Goal: Information Seeking & Learning: Compare options

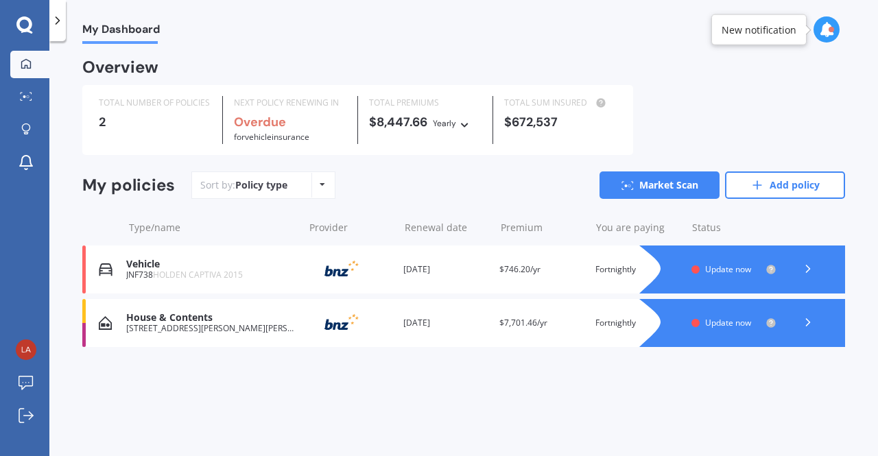
click at [366, 364] on div "Overview TOTAL NUMBER OF POLICIES 2 NEXT POLICY RENEWING IN Overdue for Vehicle…" at bounding box center [463, 220] width 763 height 320
click at [804, 275] on icon at bounding box center [808, 269] width 14 height 14
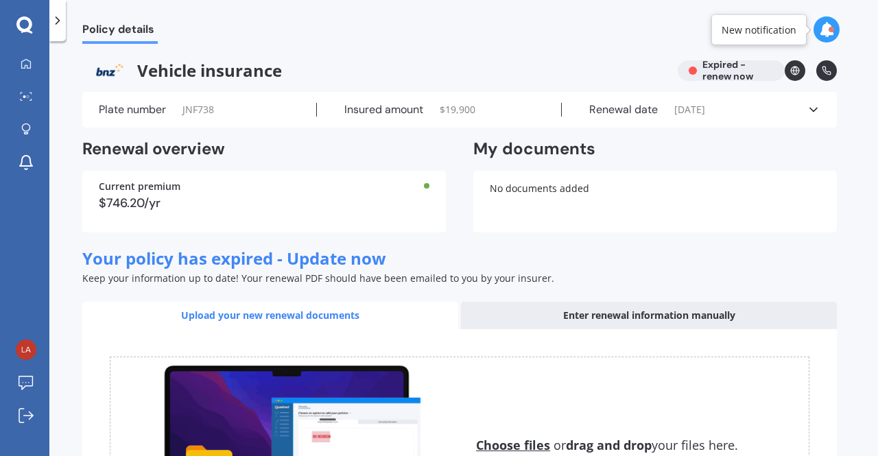
scroll to position [189, 0]
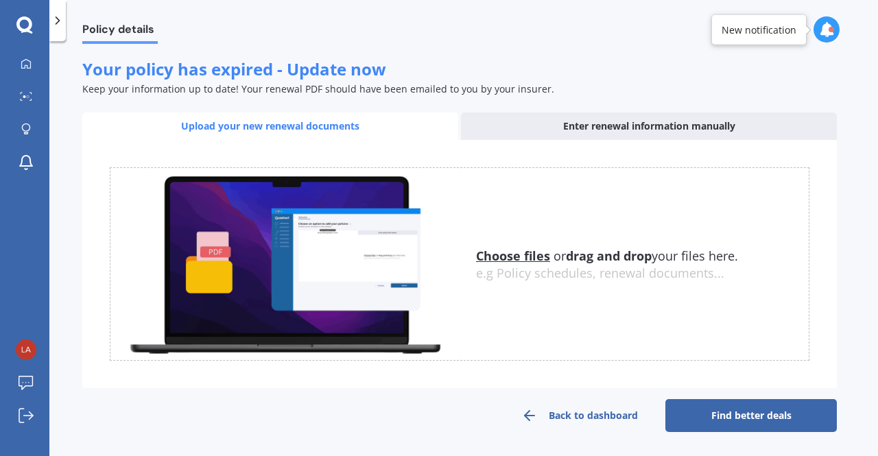
click at [707, 410] on link "Find better deals" at bounding box center [752, 415] width 172 height 33
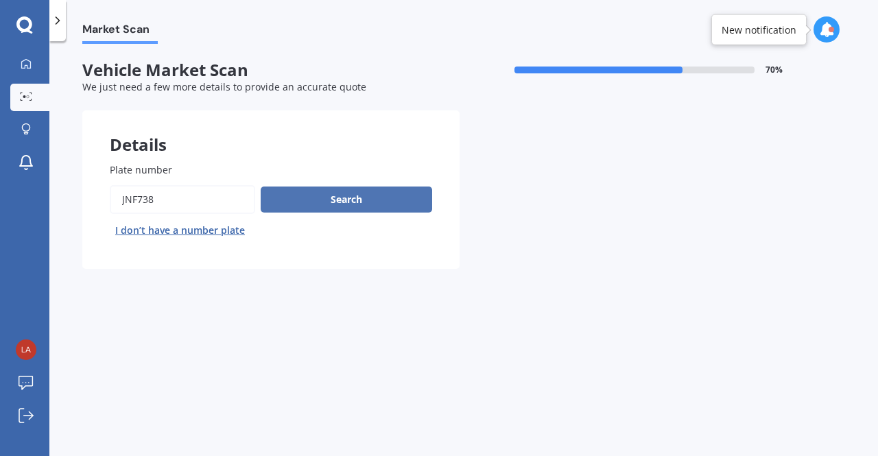
click at [325, 204] on button "Search" at bounding box center [347, 200] width 172 height 26
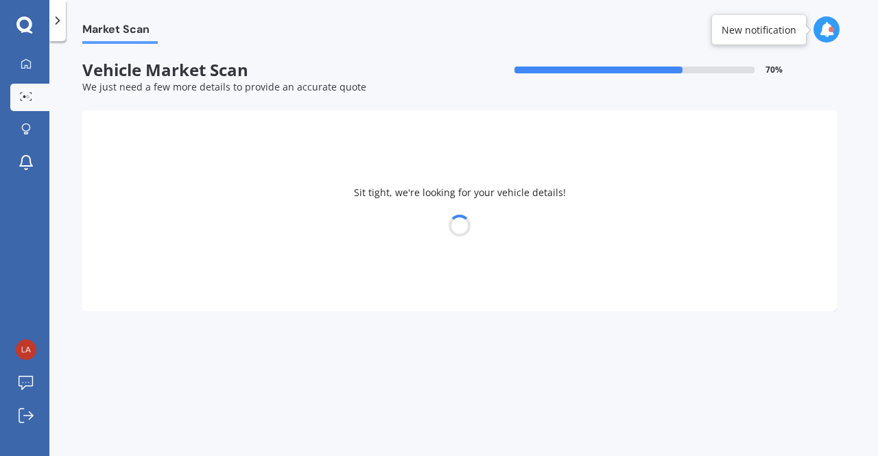
select select "HOLDEN"
select select "CAPTIVA"
select select "28"
select select "06"
select select "1981"
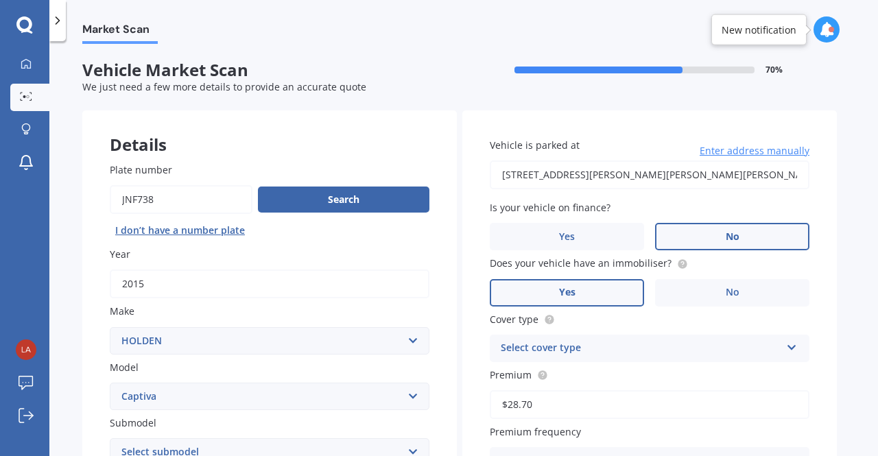
click at [690, 232] on label "No" at bounding box center [732, 236] width 154 height 27
click at [0, 0] on input "No" at bounding box center [0, 0] width 0 height 0
click at [728, 289] on span "No" at bounding box center [733, 293] width 14 height 12
click at [0, 0] on input "No" at bounding box center [0, 0] width 0 height 0
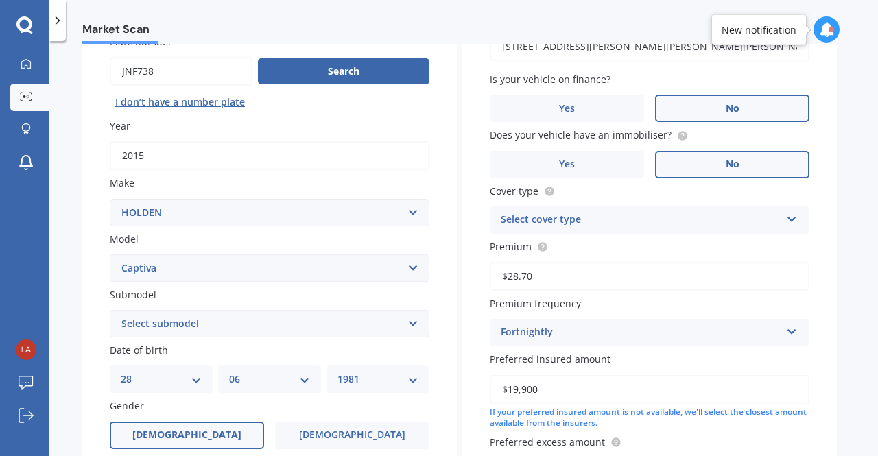
scroll to position [129, 0]
click at [774, 211] on div "Select cover type Third Party Third Party, Fire & Theft Supreme Cover" at bounding box center [650, 219] width 320 height 27
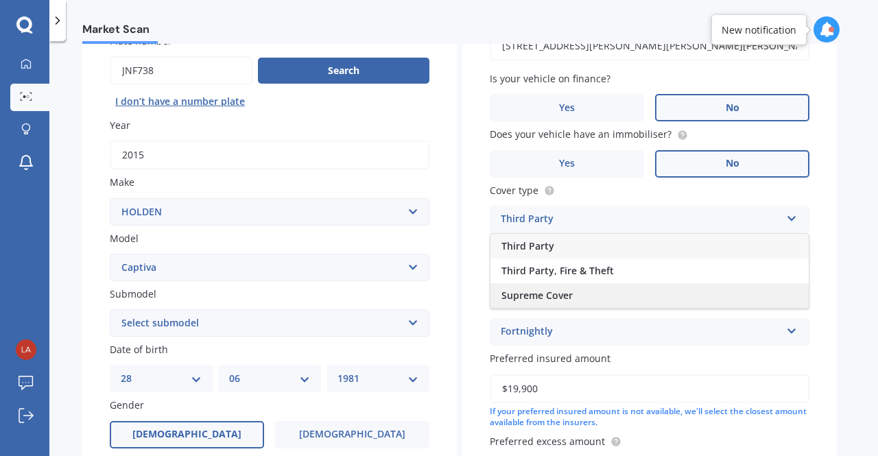
click at [626, 296] on div "Supreme Cover" at bounding box center [650, 295] width 318 height 25
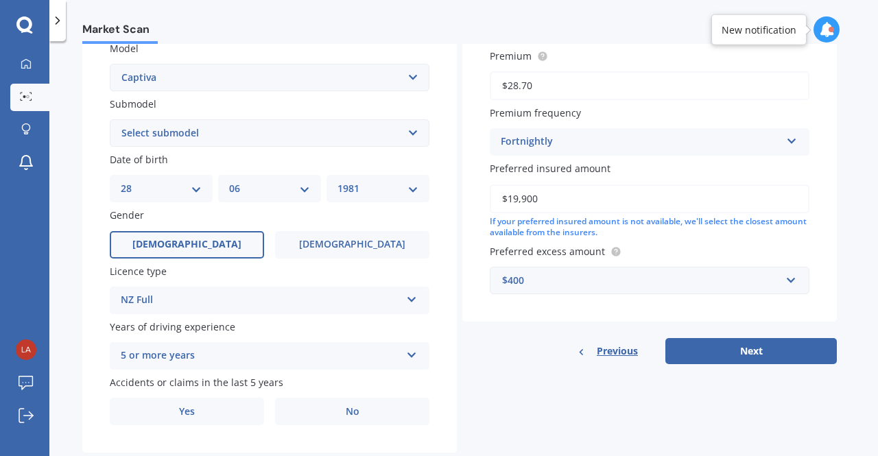
scroll to position [320, 0]
click at [759, 358] on button "Next" at bounding box center [752, 351] width 172 height 26
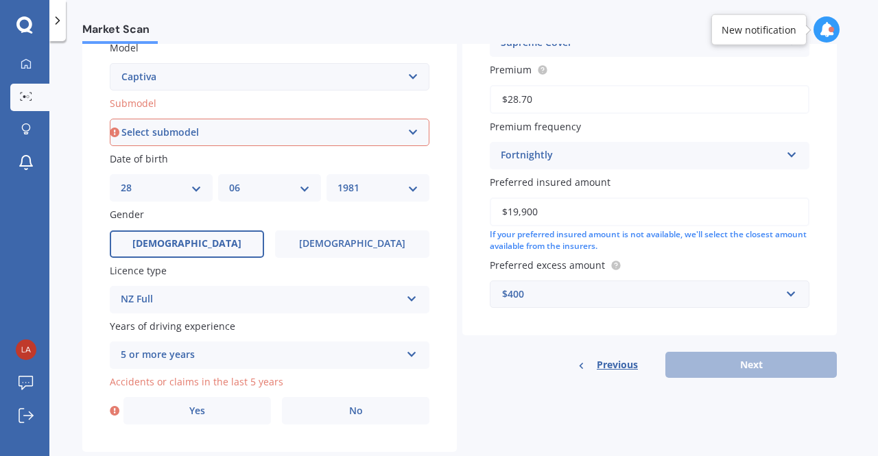
click at [207, 131] on select "Select submodel (All diesel) (All other) (All petrol) 5 2WD 2.4 AT 5 AWD DSL 2.…" at bounding box center [270, 132] width 320 height 27
select select "(ALL PETROL)"
click at [110, 119] on select "Select submodel (All diesel) (All other) (All petrol) 5 2WD 2.4 AT 5 AWD DSL 2.…" at bounding box center [270, 132] width 320 height 27
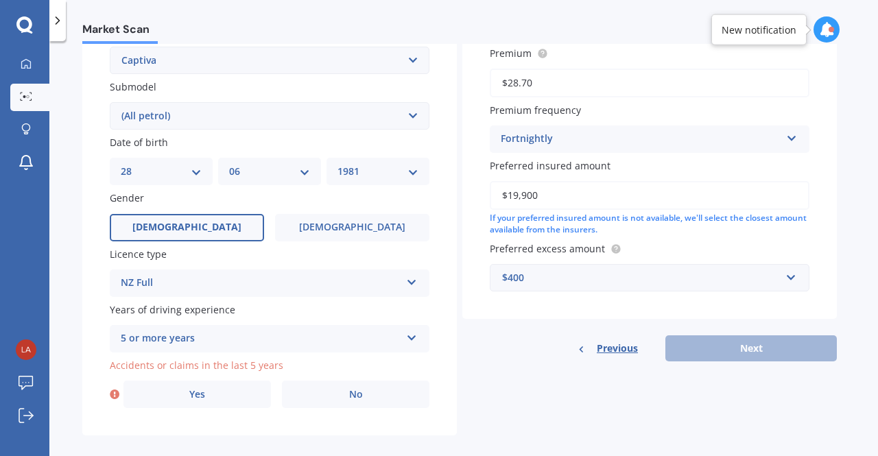
scroll to position [353, 0]
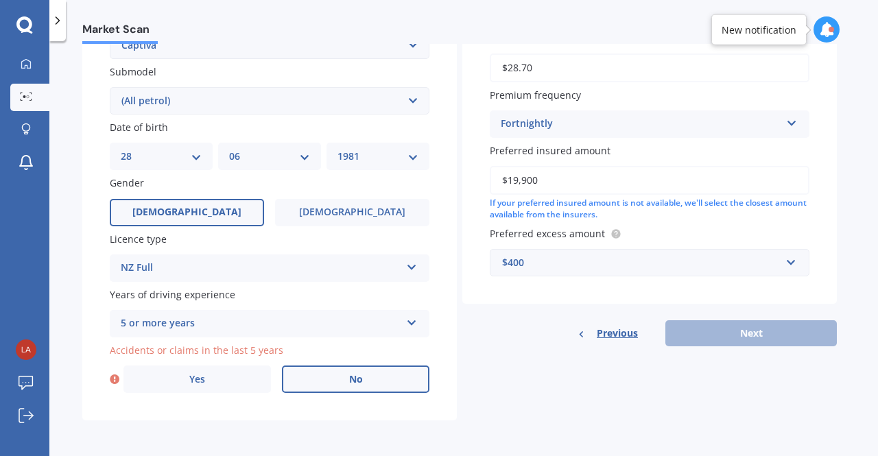
click at [324, 376] on label "No" at bounding box center [356, 379] width 148 height 27
click at [0, 0] on input "No" at bounding box center [0, 0] width 0 height 0
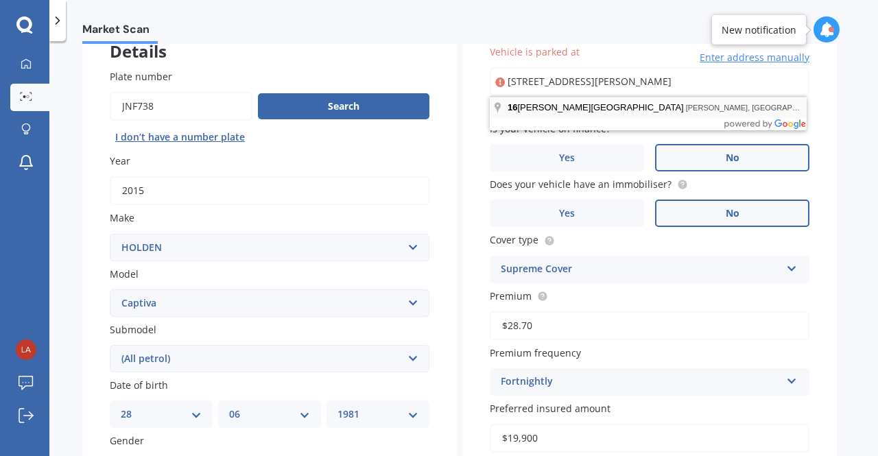
type input "[STREET_ADDRESS][PERSON_NAME][PERSON_NAME]"
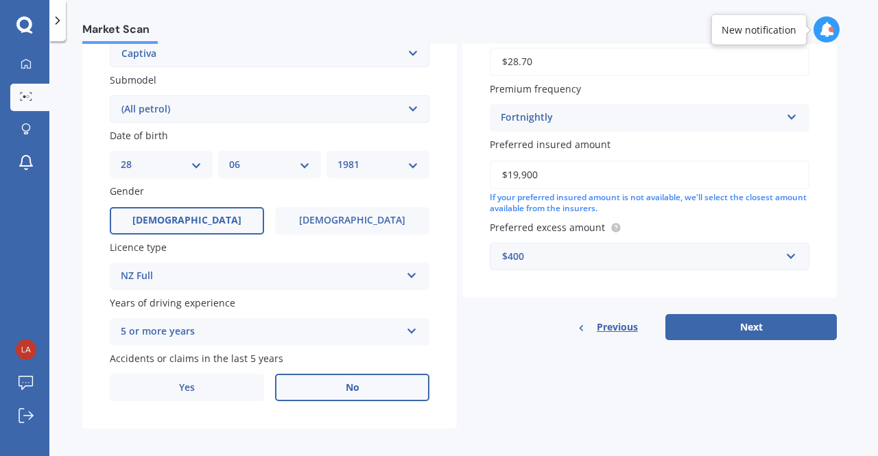
scroll to position [344, 0]
click at [770, 332] on button "Next" at bounding box center [752, 327] width 172 height 26
select select "28"
select select "06"
select select "1981"
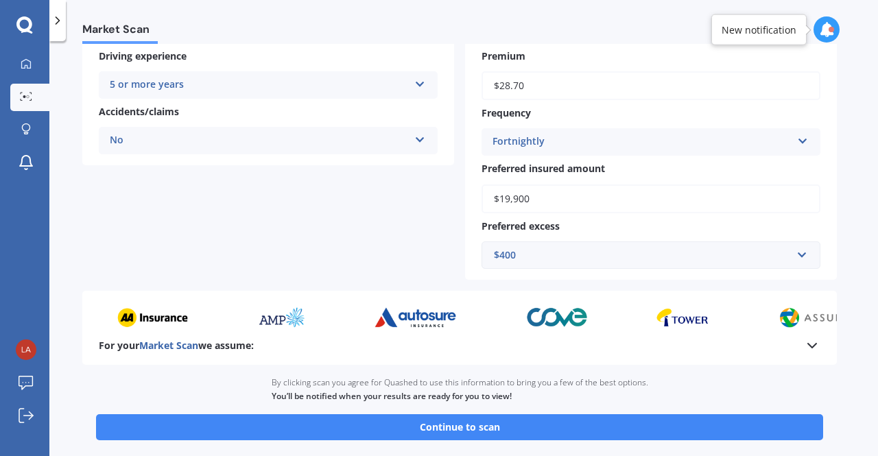
scroll to position [366, 0]
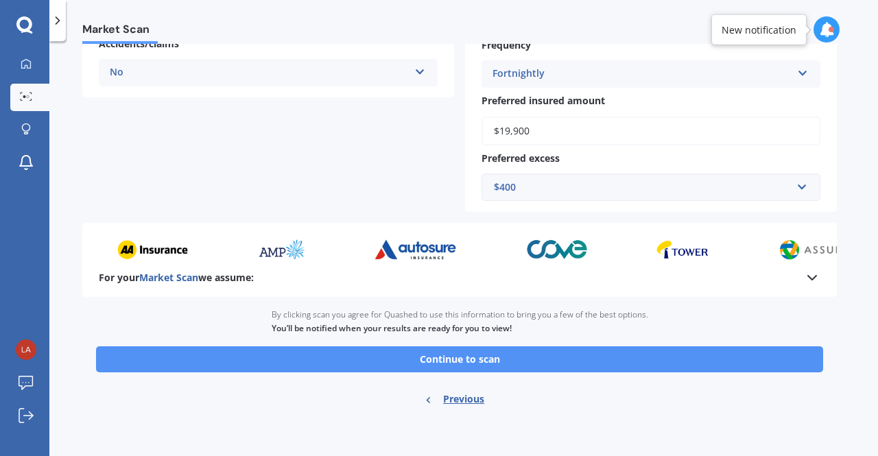
click at [559, 362] on button "Continue to scan" at bounding box center [459, 360] width 727 height 26
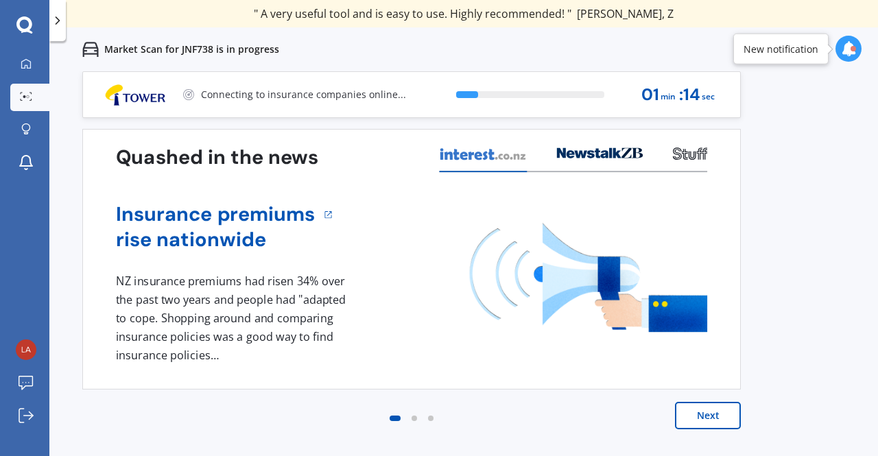
click at [559, 362] on div "1 NZ insurance premiums had risen 34% over the past two years and people had "a…" at bounding box center [411, 318] width 591 height 92
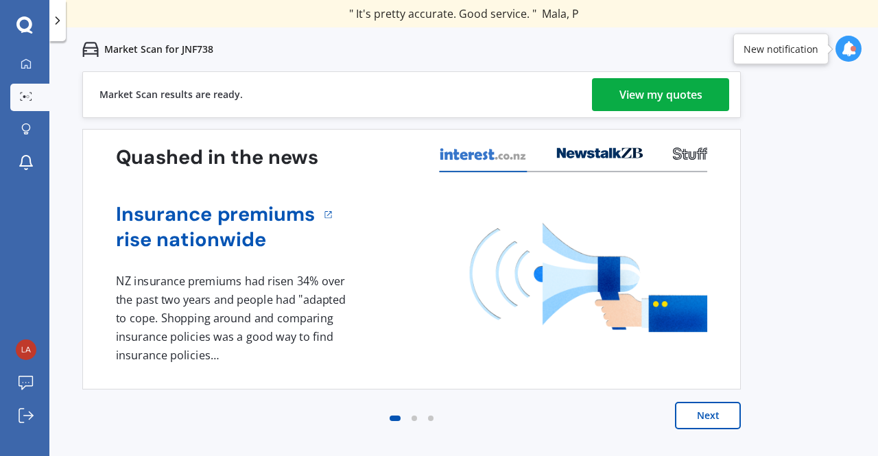
click at [661, 94] on div "View my quotes" at bounding box center [661, 94] width 83 height 33
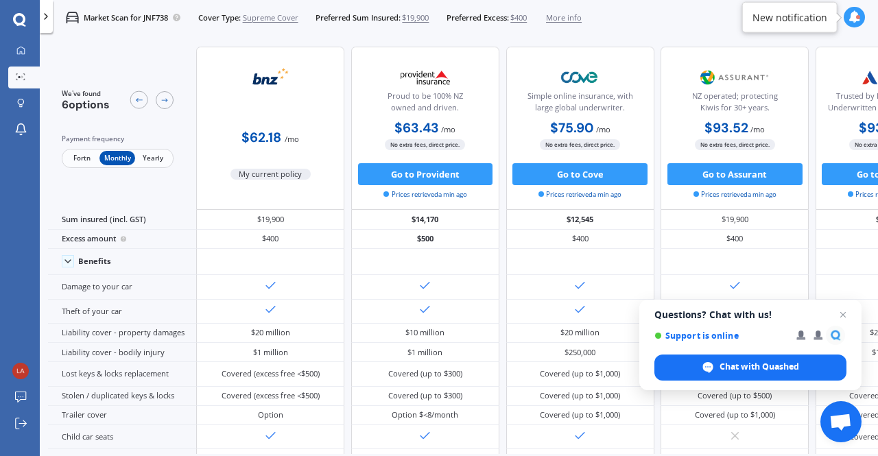
click at [88, 156] on span "Fortn" at bounding box center [82, 158] width 36 height 14
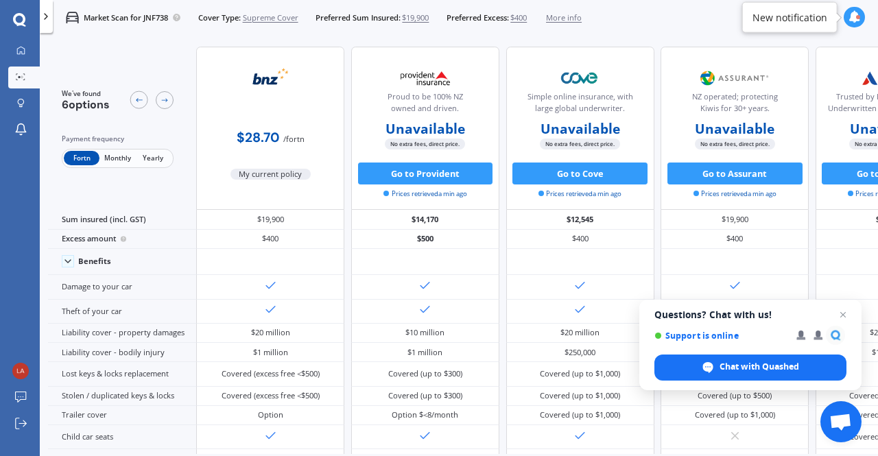
click at [107, 156] on span "Monthly" at bounding box center [117, 158] width 36 height 14
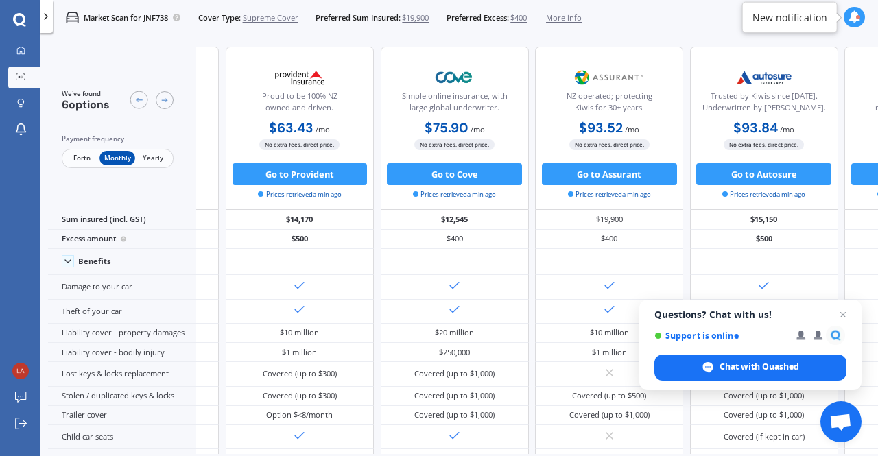
scroll to position [0, 307]
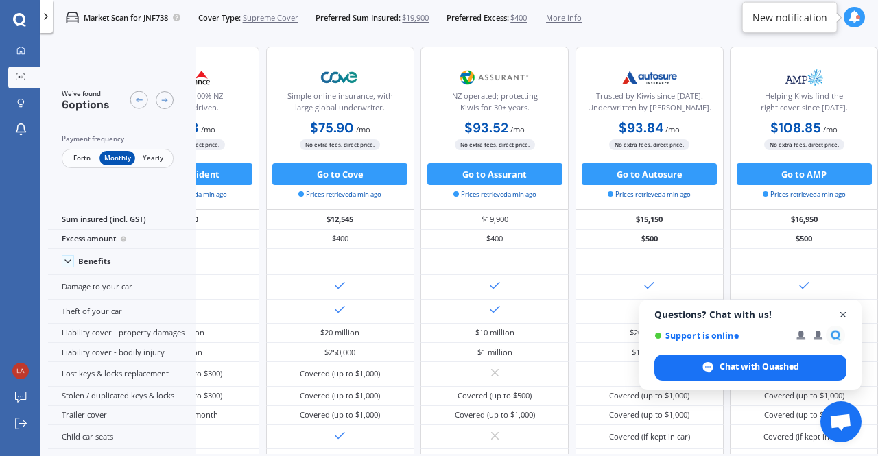
click at [844, 314] on span "Open chat" at bounding box center [843, 315] width 17 height 17
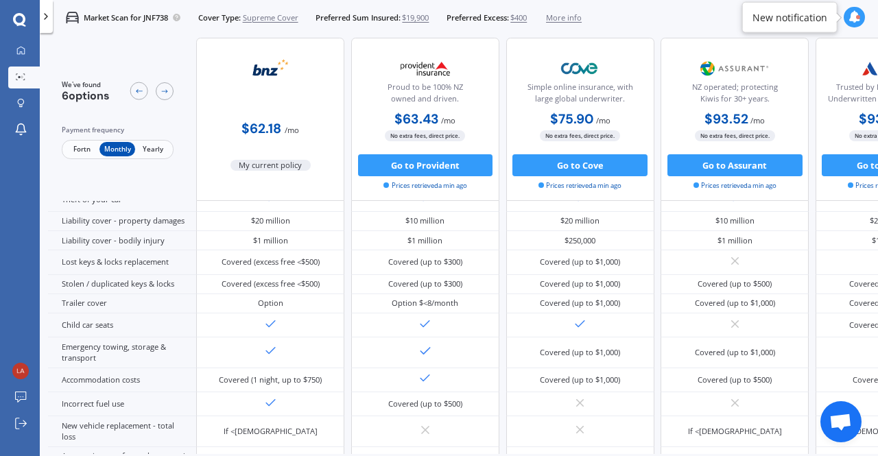
scroll to position [0, 0]
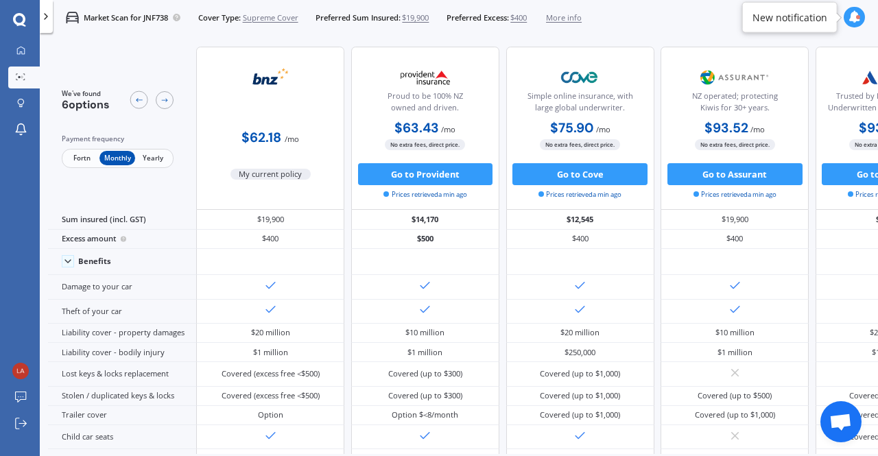
click at [858, 26] on div at bounding box center [854, 17] width 21 height 21
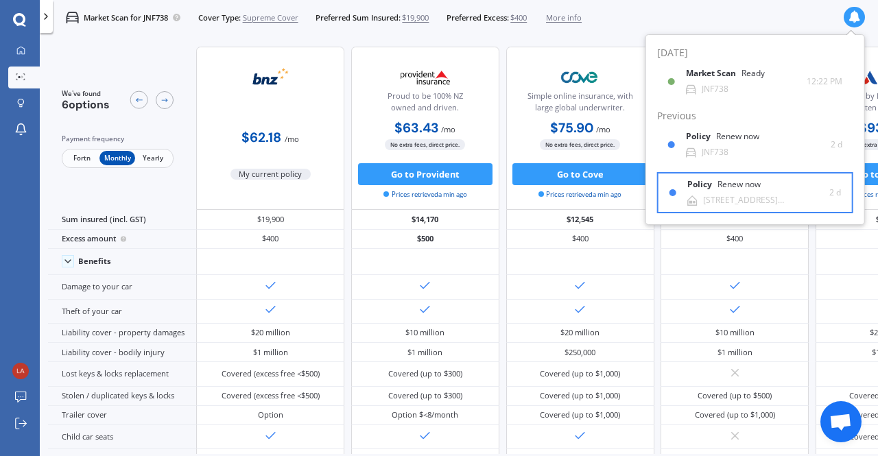
click at [670, 189] on div "Policy Renew now [STREET_ADDRESS][PERSON_NAME][PERSON_NAME]" at bounding box center [750, 192] width 160 height 25
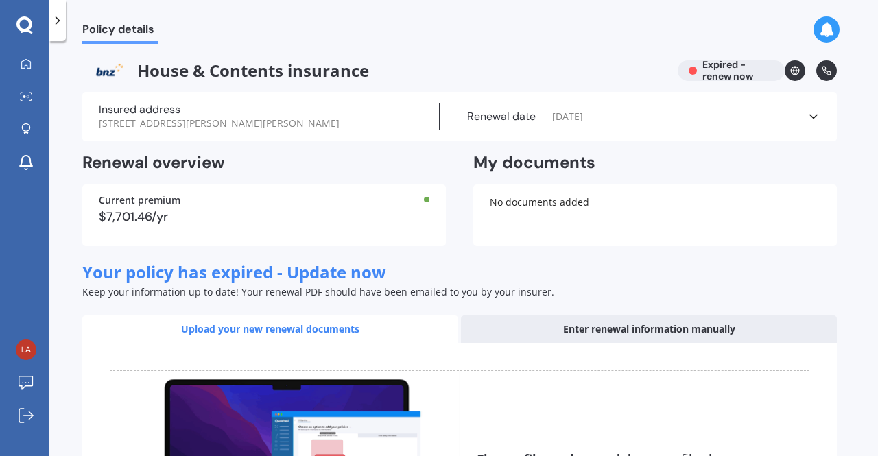
scroll to position [189, 0]
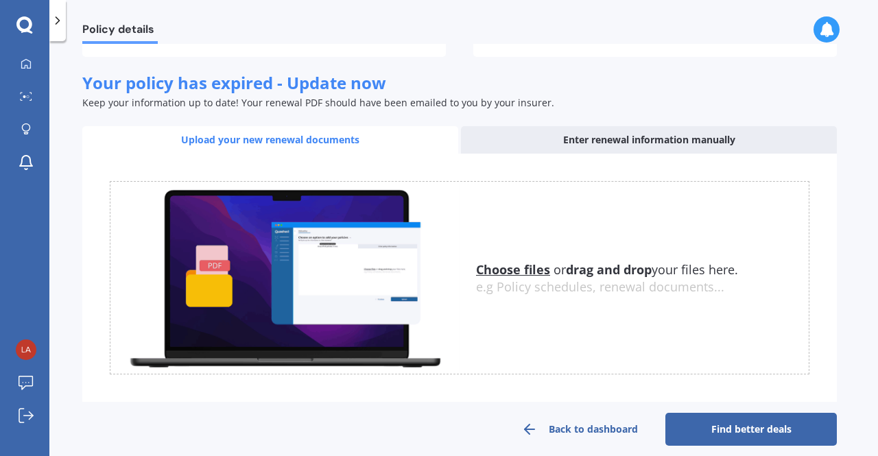
click at [749, 421] on link "Find better deals" at bounding box center [752, 429] width 172 height 33
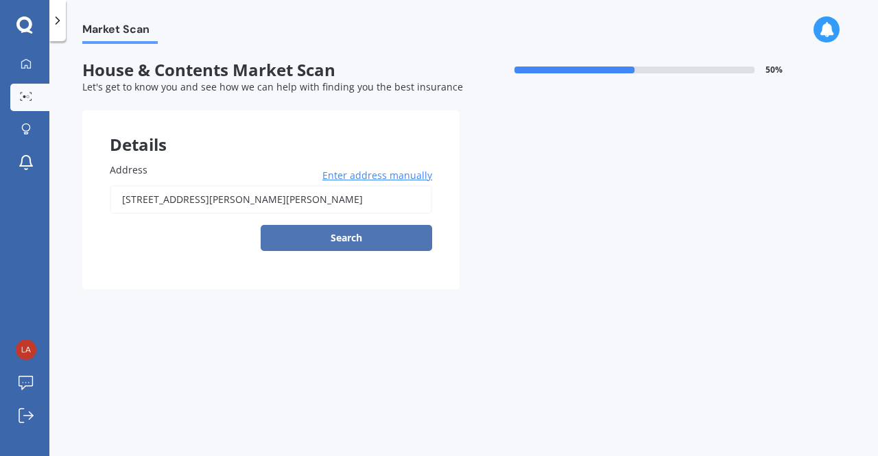
click at [349, 234] on button "Search" at bounding box center [347, 238] width 172 height 26
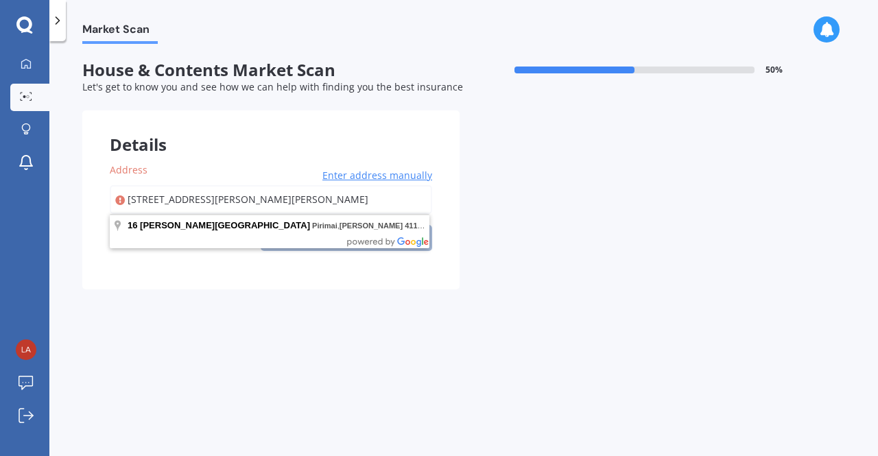
click at [316, 213] on input "[STREET_ADDRESS][PERSON_NAME][PERSON_NAME]" at bounding box center [271, 199] width 323 height 29
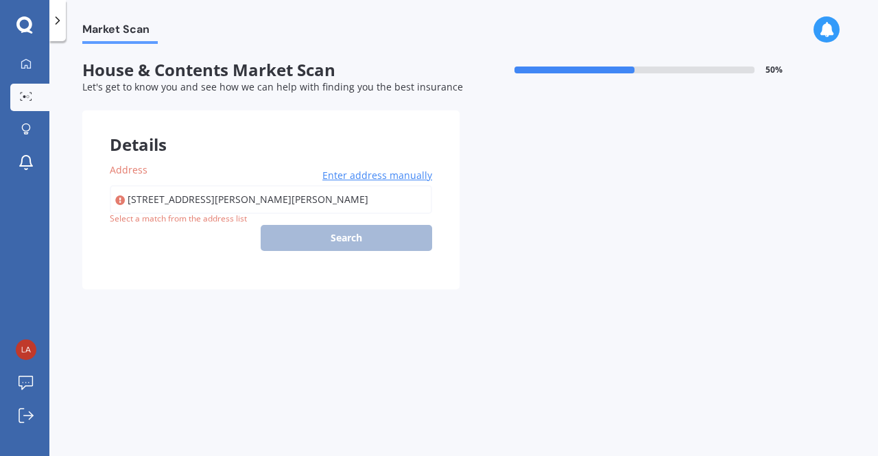
type input "[STREET_ADDRESS][PERSON_NAME][PERSON_NAME]"
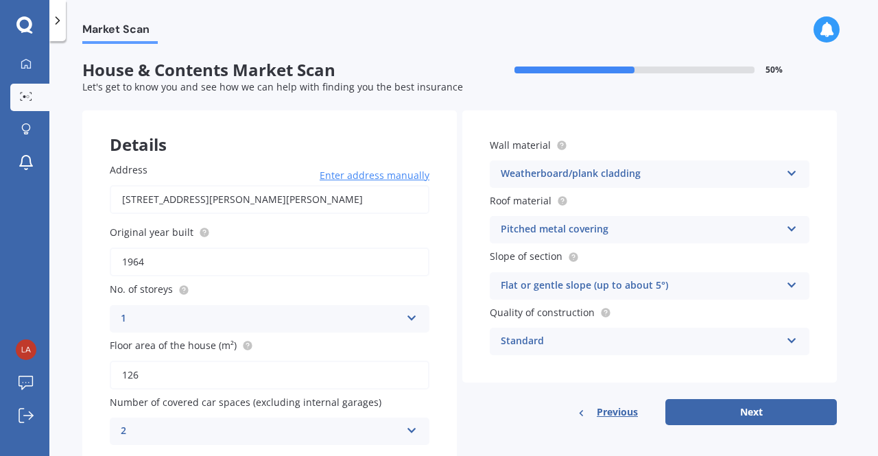
scroll to position [53, 0]
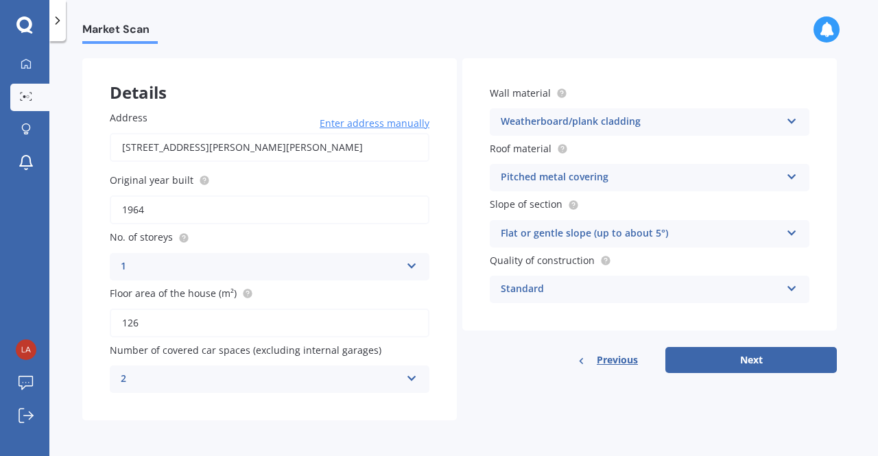
click at [410, 375] on icon at bounding box center [412, 376] width 12 height 10
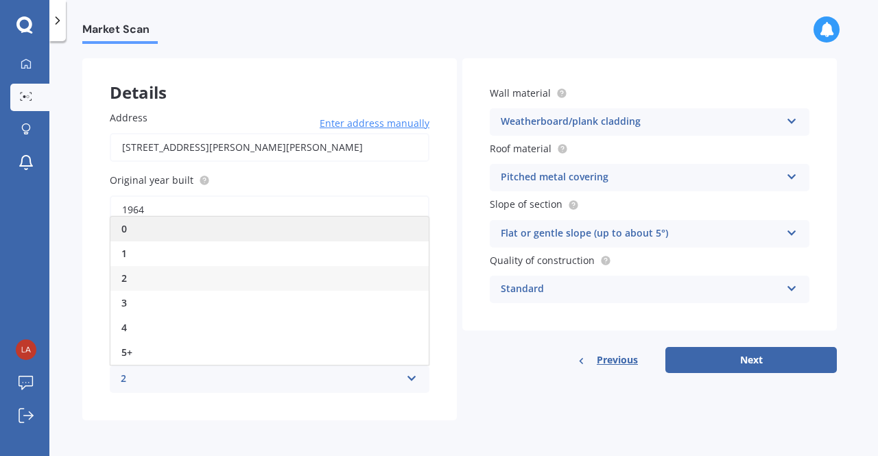
click at [179, 226] on div "0" at bounding box center [269, 229] width 318 height 25
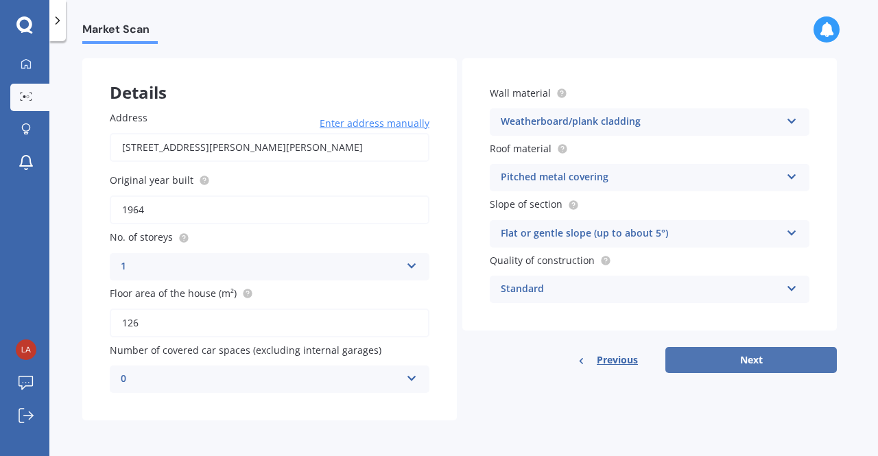
click at [720, 355] on button "Next" at bounding box center [752, 360] width 172 height 26
select select "28"
select select "06"
select select "1981"
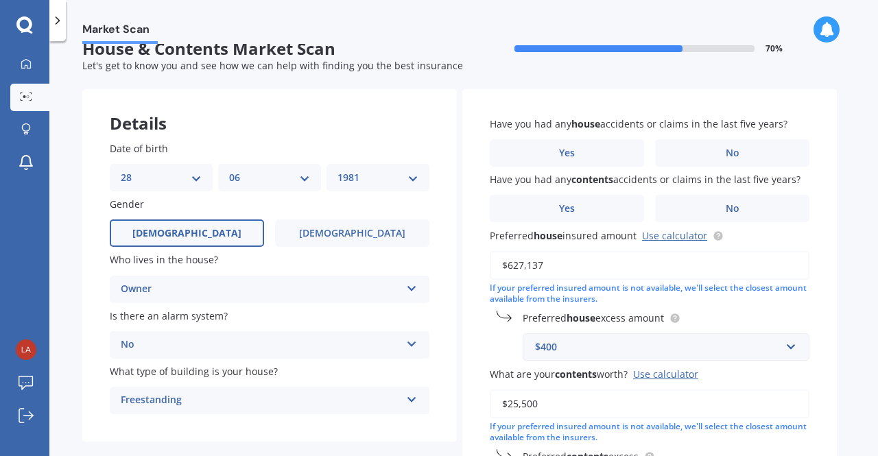
scroll to position [0, 0]
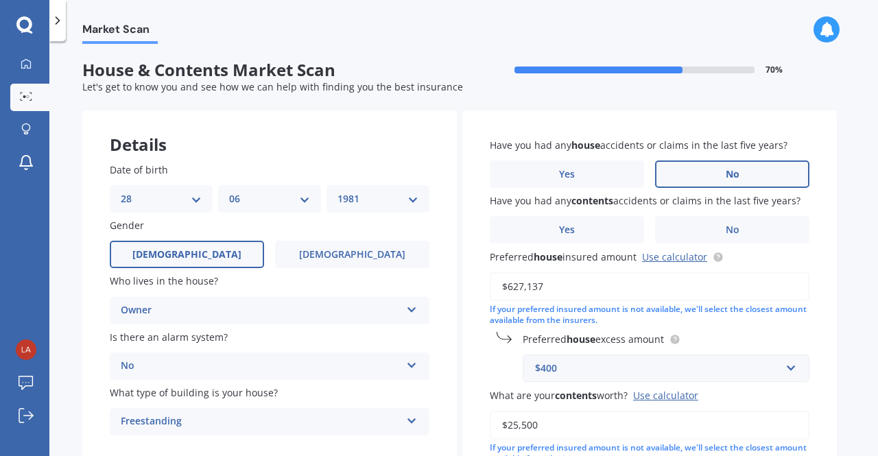
click at [671, 183] on label "No" at bounding box center [732, 174] width 154 height 27
click at [0, 0] on input "No" at bounding box center [0, 0] width 0 height 0
click at [605, 225] on label "Yes" at bounding box center [567, 229] width 154 height 27
click at [0, 0] on input "Yes" at bounding box center [0, 0] width 0 height 0
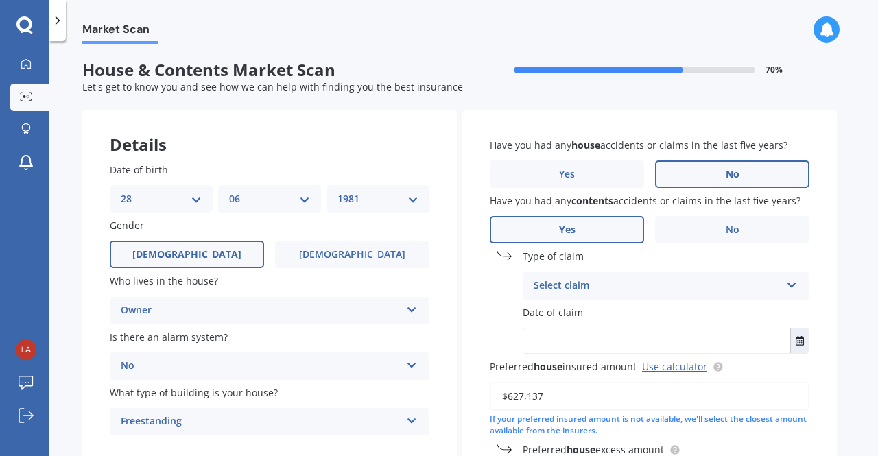
click at [613, 285] on div "Select claim" at bounding box center [657, 286] width 247 height 16
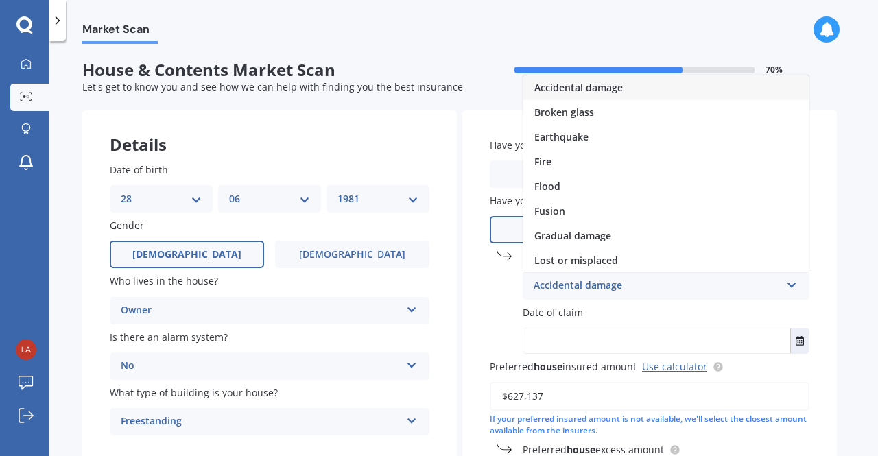
click at [616, 86] on span "Accidental damage" at bounding box center [579, 87] width 89 height 13
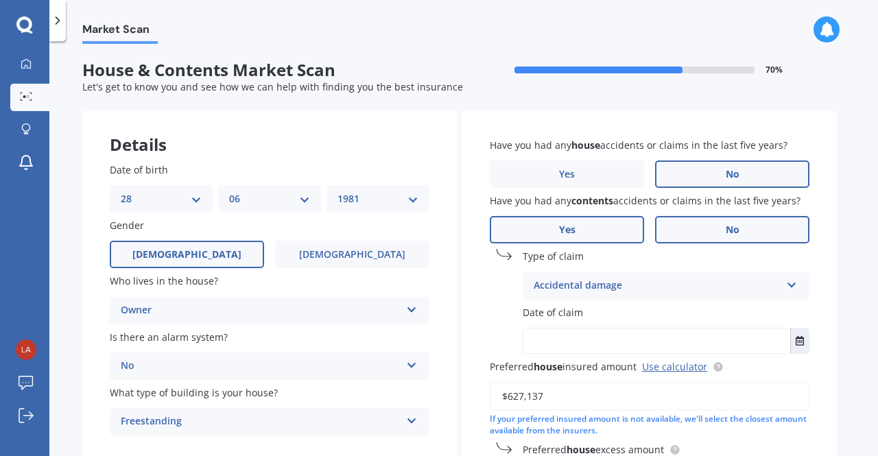
click at [747, 233] on label "No" at bounding box center [732, 229] width 154 height 27
click at [0, 0] on input "No" at bounding box center [0, 0] width 0 height 0
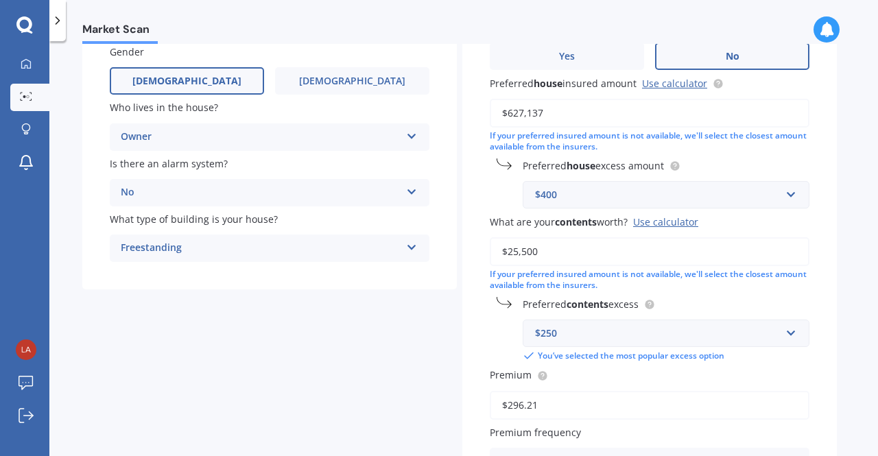
scroll to position [165, 0]
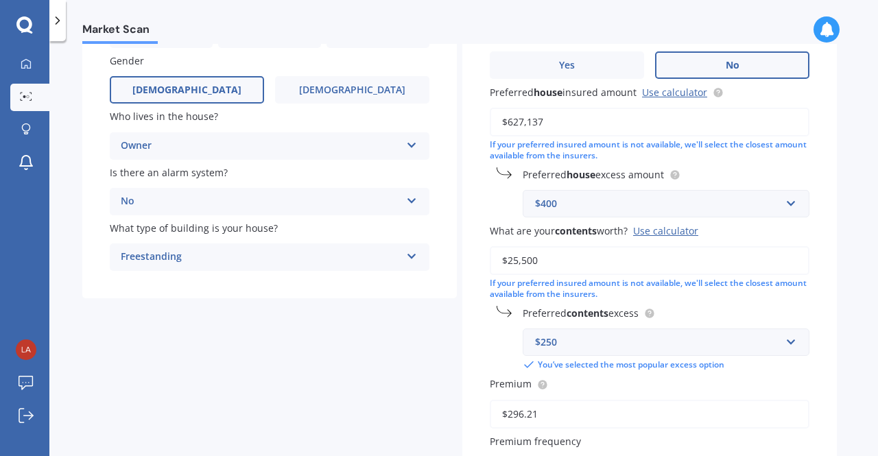
drag, startPoint x: 547, startPoint y: 263, endPoint x: 506, endPoint y: 266, distance: 40.6
click at [506, 266] on input "$25,500" at bounding box center [650, 260] width 320 height 29
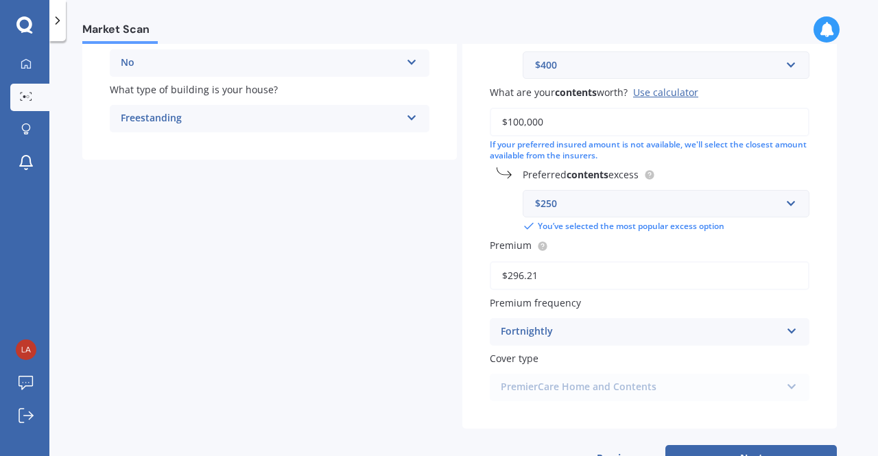
scroll to position [355, 0]
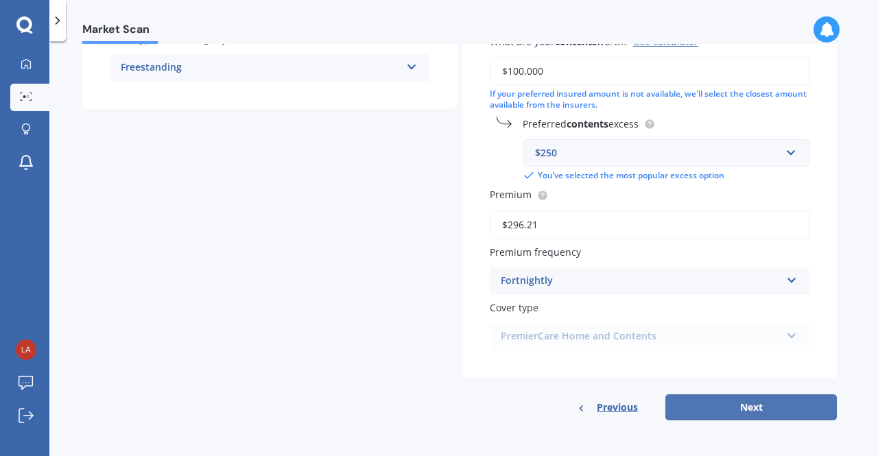
type input "$100,000"
click at [740, 409] on button "Next" at bounding box center [752, 408] width 172 height 26
select select "28"
select select "06"
select select "1981"
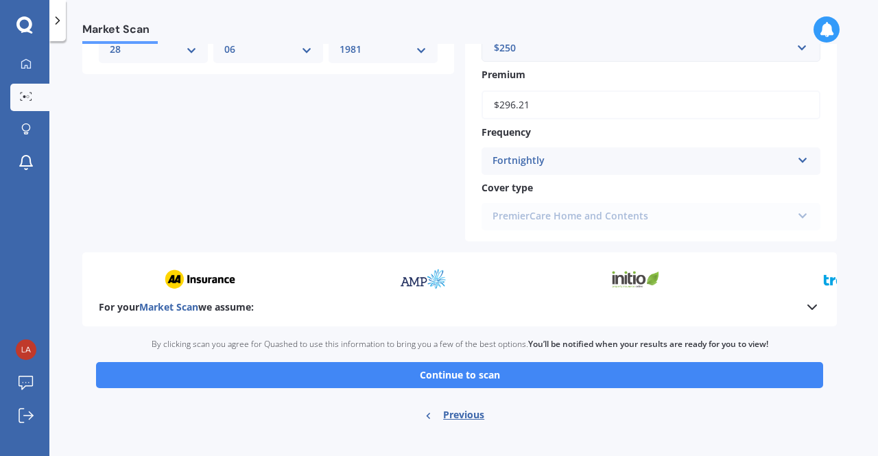
scroll to position [620, 0]
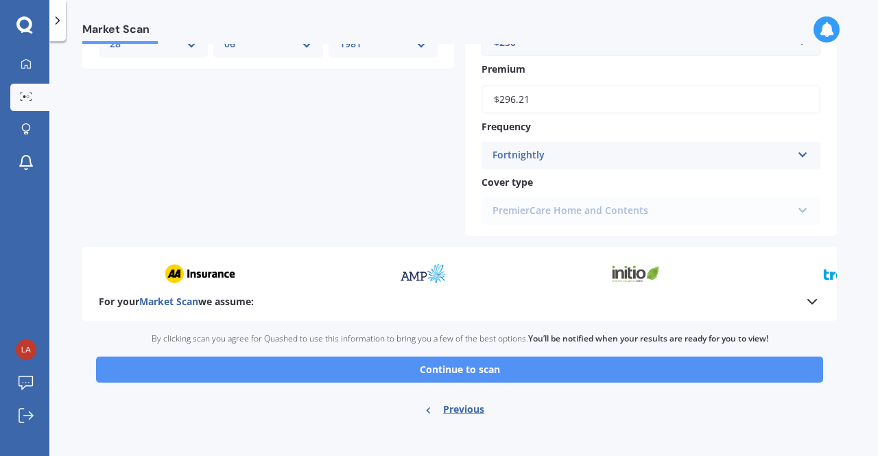
click at [497, 372] on button "Continue to scan" at bounding box center [459, 370] width 727 height 26
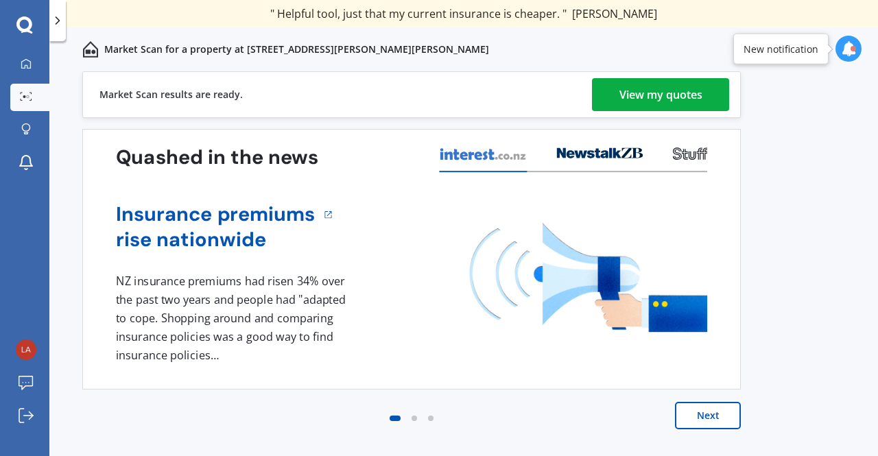
click at [683, 95] on div "View my quotes" at bounding box center [661, 94] width 83 height 33
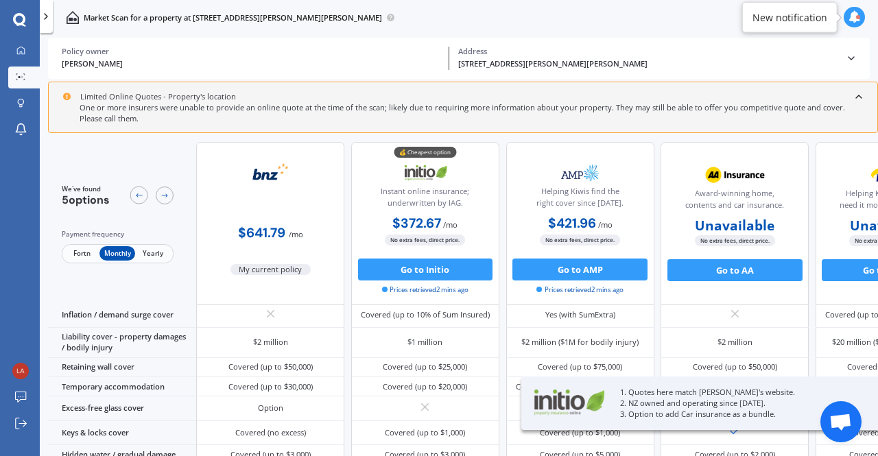
scroll to position [121, 0]
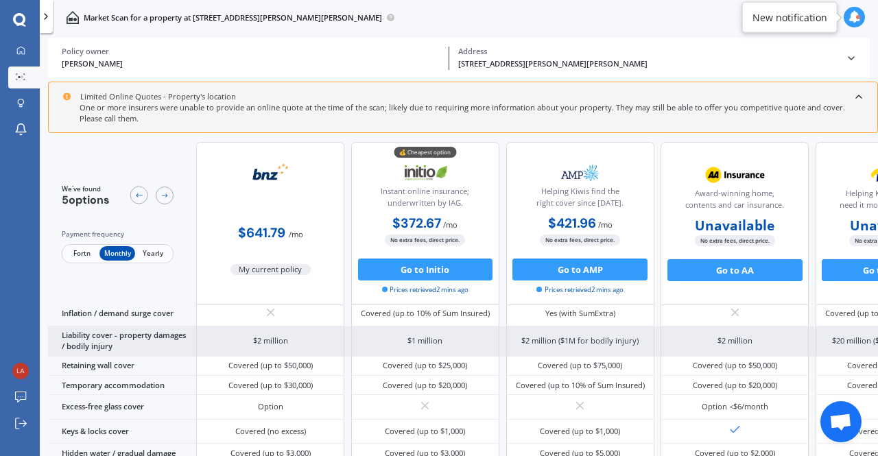
click at [423, 345] on div "$1 million" at bounding box center [425, 342] width 148 height 30
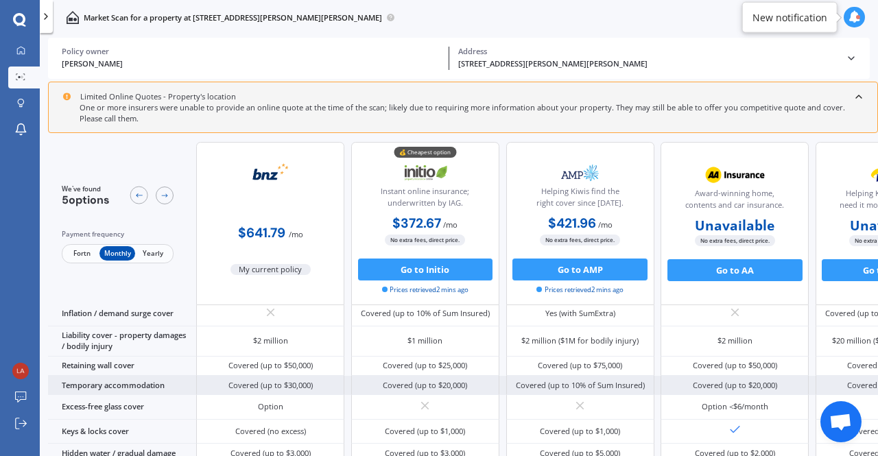
click at [477, 392] on div "Covered (up to $20,000)" at bounding box center [425, 385] width 148 height 19
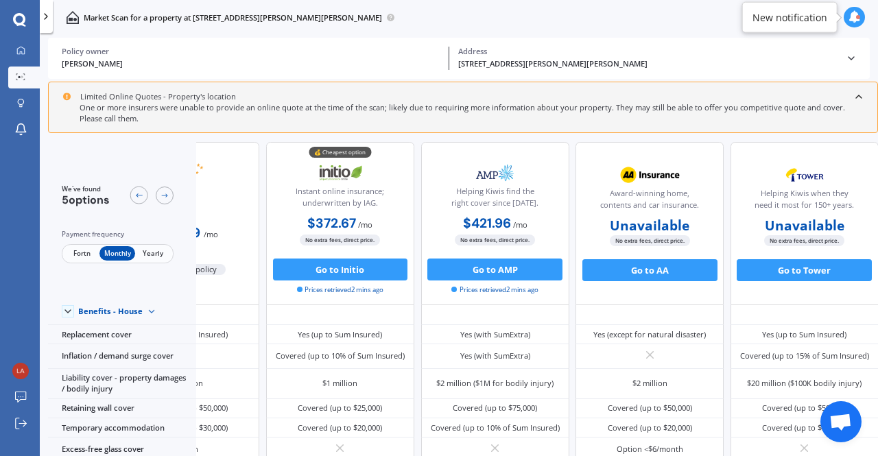
scroll to position [68, 0]
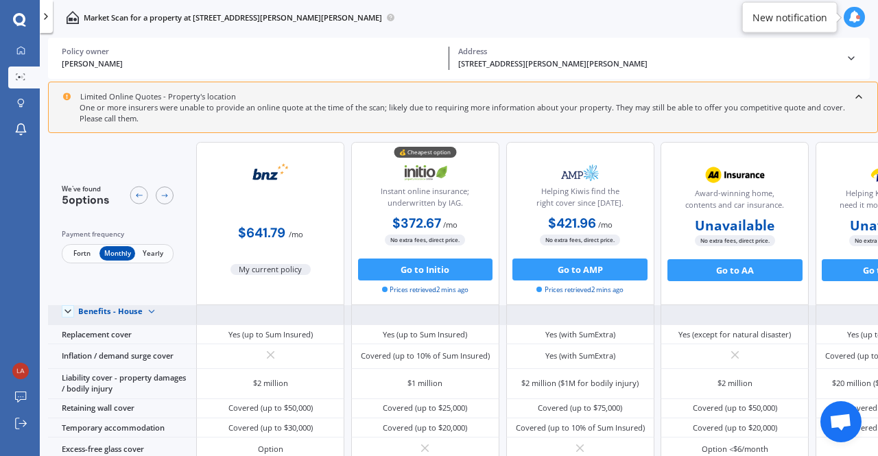
drag, startPoint x: 434, startPoint y: 279, endPoint x: 432, endPoint y: 305, distance: 26.8
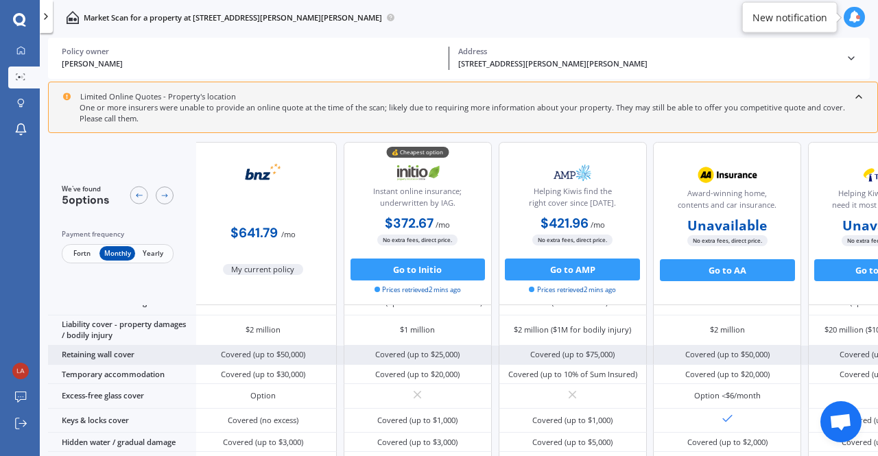
scroll to position [0, 10]
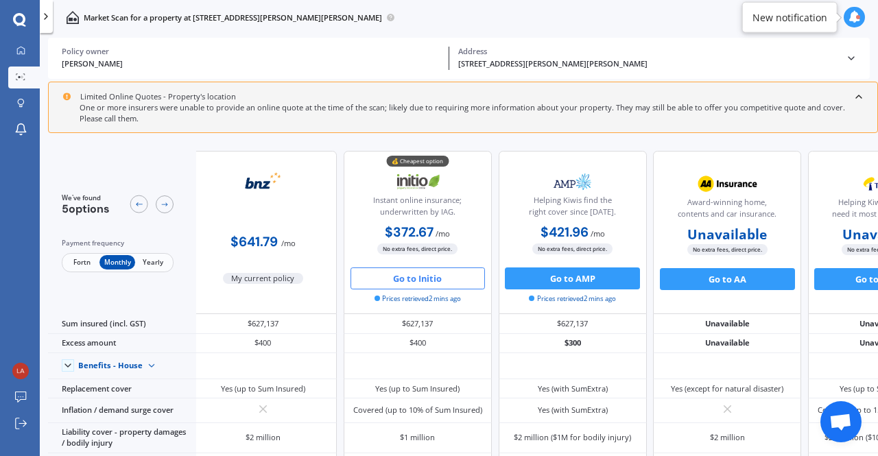
click at [442, 275] on button "Go to Initio" at bounding box center [418, 279] width 135 height 22
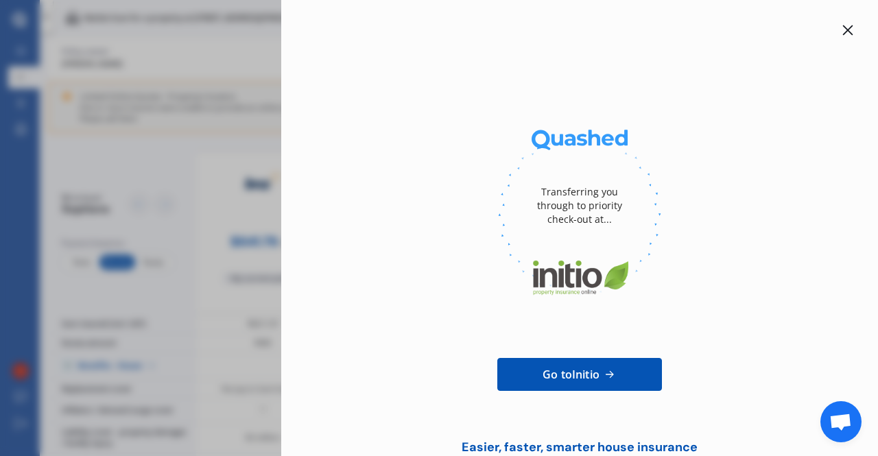
click at [843, 27] on icon at bounding box center [848, 30] width 11 height 11
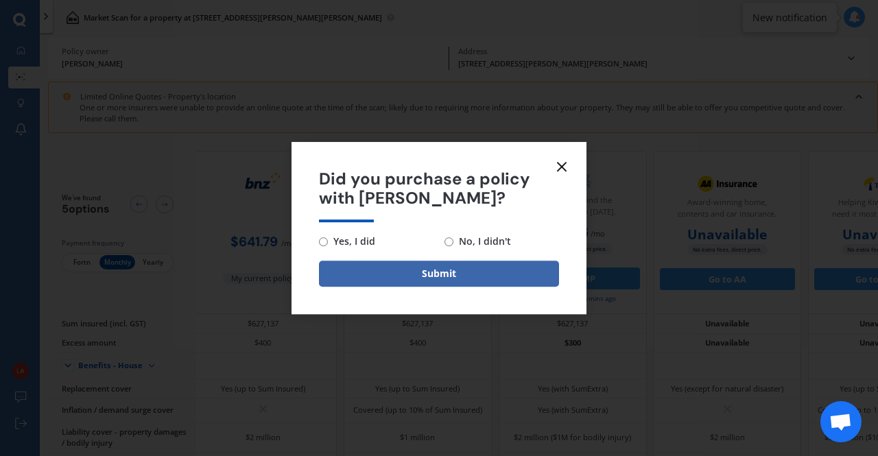
click at [563, 161] on icon at bounding box center [562, 167] width 16 height 16
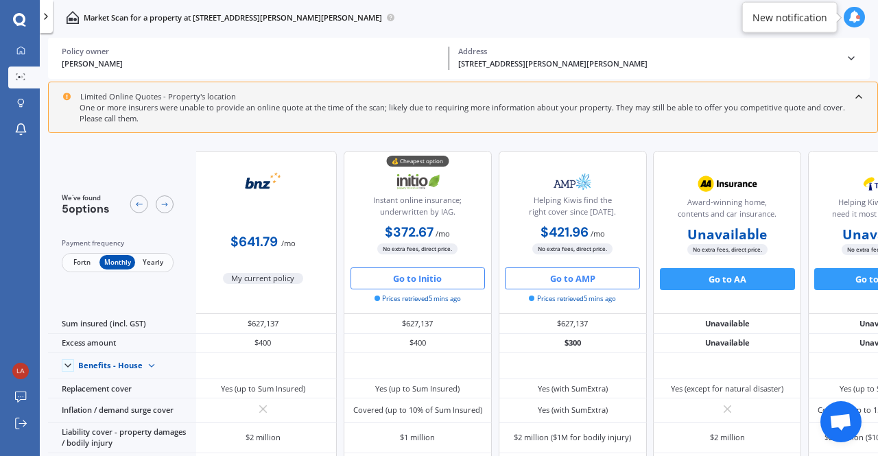
click at [570, 280] on button "Go to AMP" at bounding box center [572, 279] width 135 height 22
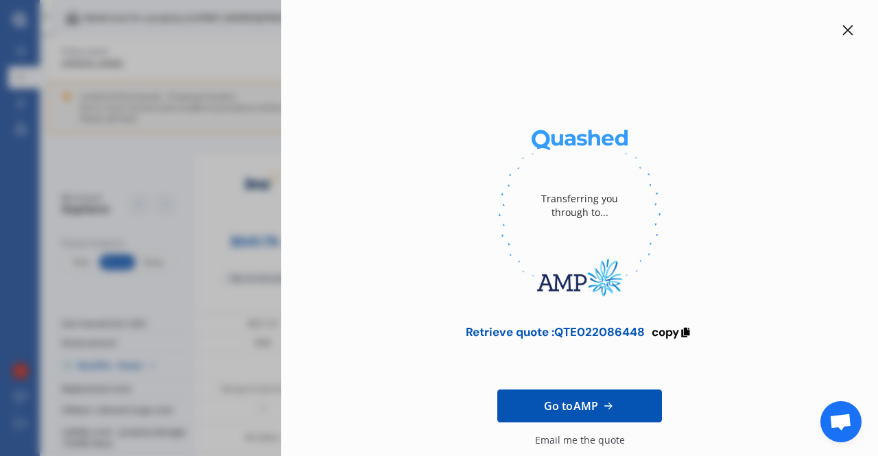
click at [843, 30] on icon at bounding box center [848, 30] width 11 height 11
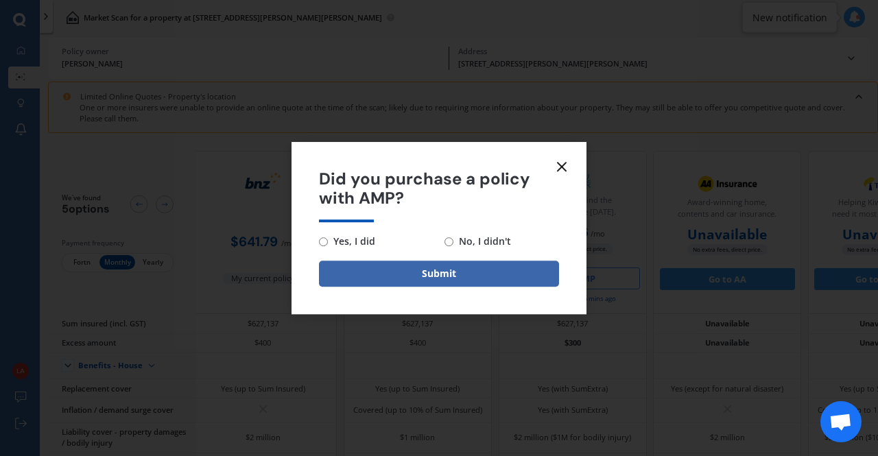
click at [561, 165] on line at bounding box center [562, 167] width 8 height 8
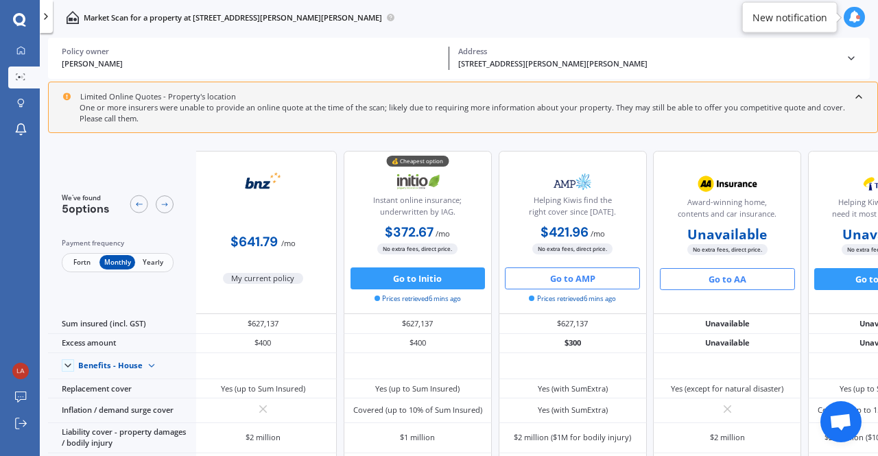
click at [729, 274] on button "Go to AA" at bounding box center [727, 279] width 135 height 22
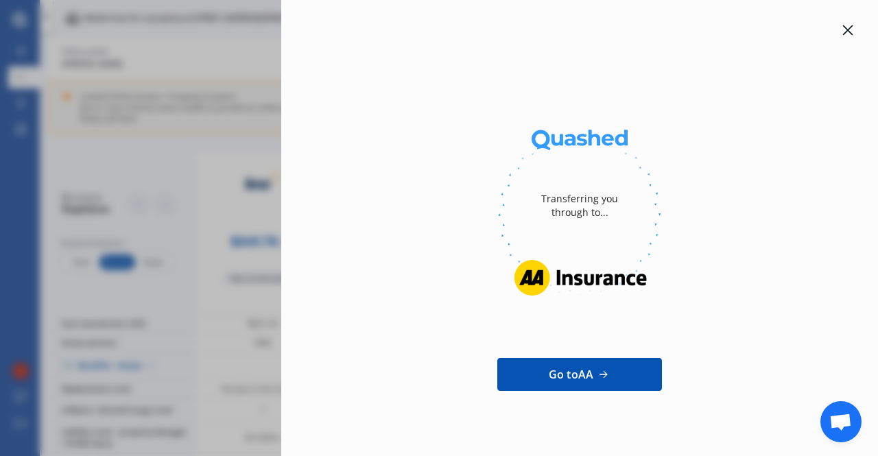
click at [843, 31] on icon at bounding box center [848, 30] width 11 height 11
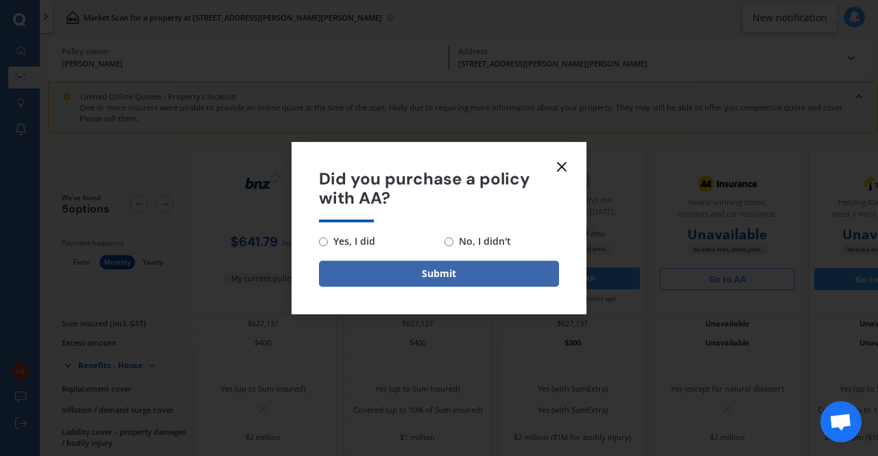
click at [559, 161] on icon at bounding box center [562, 167] width 16 height 16
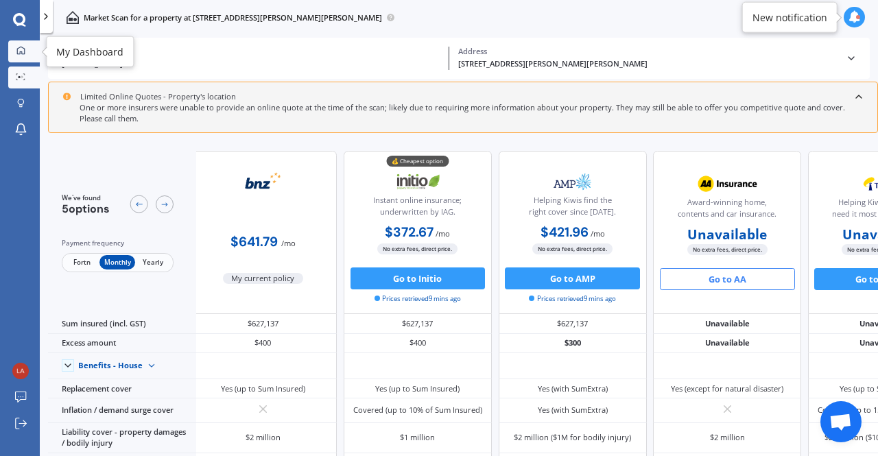
click at [19, 49] on icon at bounding box center [20, 50] width 9 height 9
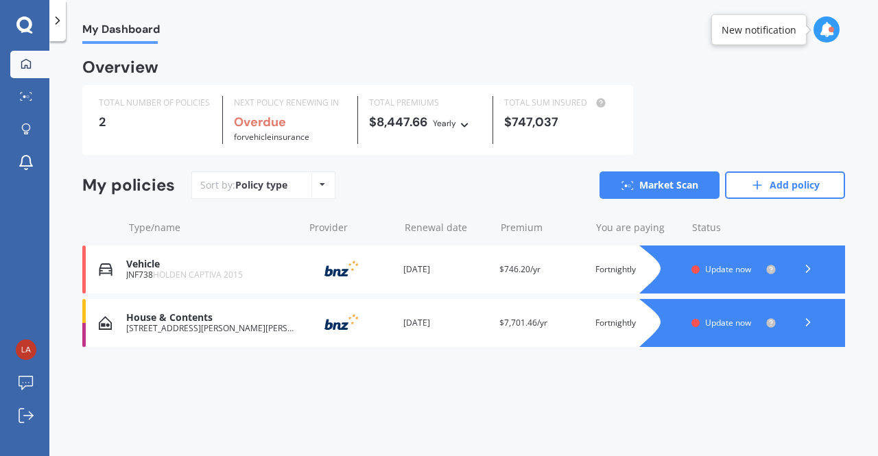
click at [215, 327] on div "[STREET_ADDRESS][PERSON_NAME][PERSON_NAME]" at bounding box center [211, 329] width 170 height 10
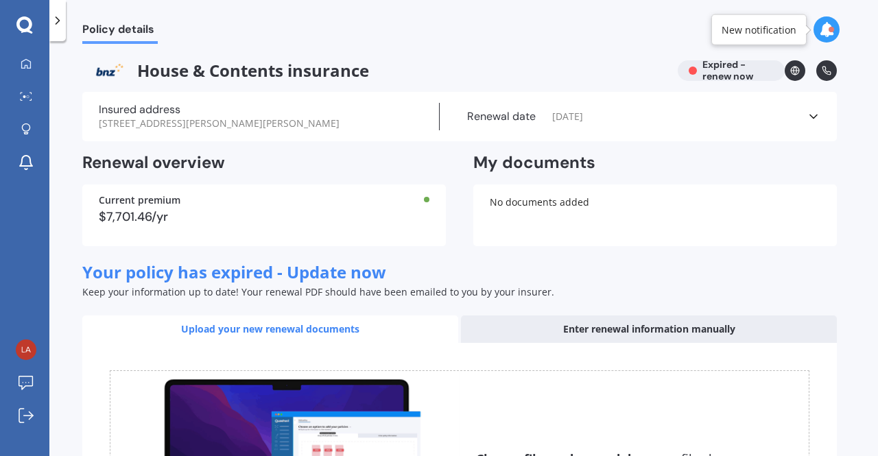
click at [117, 25] on span "Policy details" at bounding box center [119, 32] width 75 height 19
click at [22, 61] on icon at bounding box center [26, 63] width 10 height 10
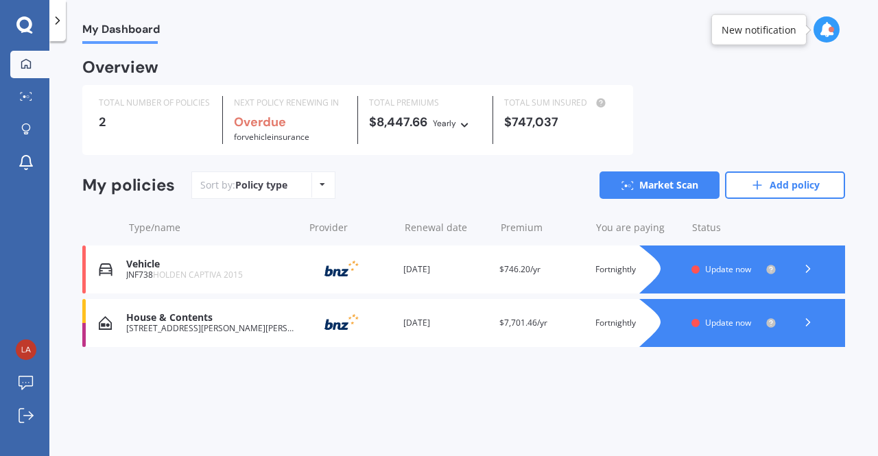
click at [804, 322] on icon at bounding box center [808, 323] width 14 height 14
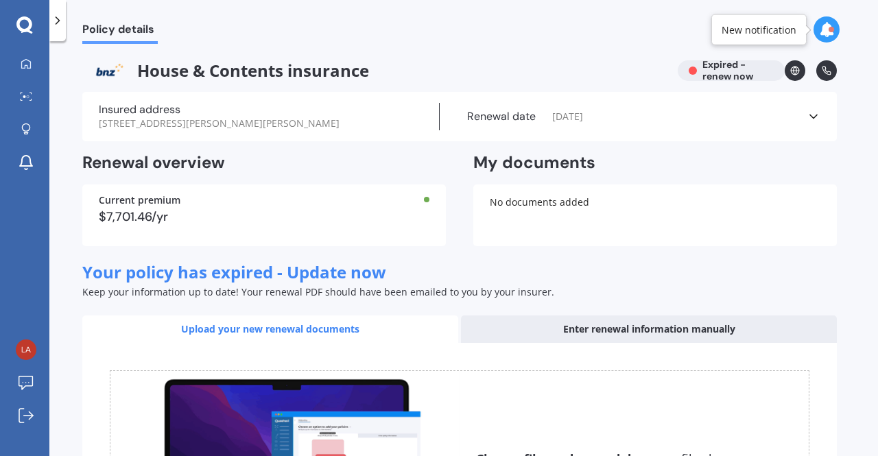
click at [211, 95] on div "Insured address [STREET_ADDRESS][PERSON_NAME][PERSON_NAME] date [DATE] See more" at bounding box center [459, 116] width 755 height 49
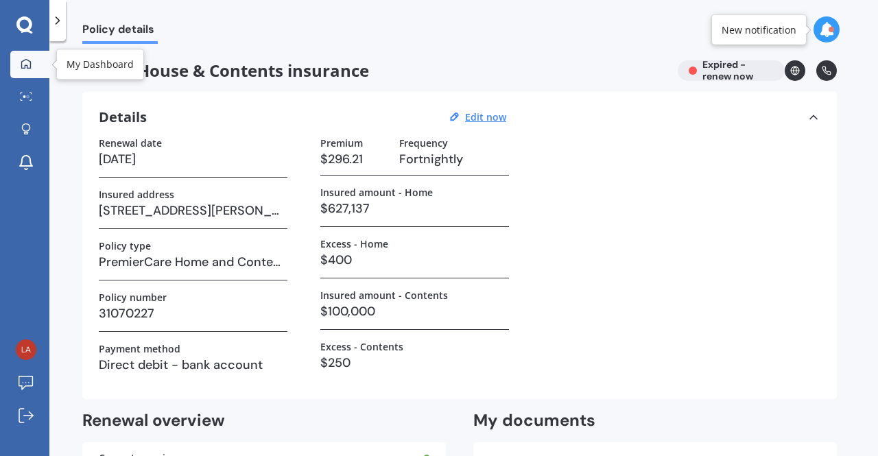
click at [26, 56] on link "My Dashboard" at bounding box center [29, 64] width 39 height 27
